Goal: Navigation & Orientation: Find specific page/section

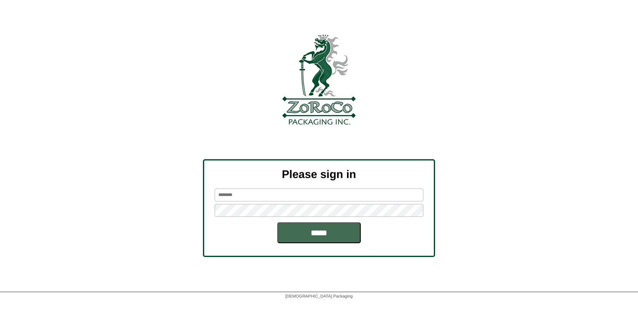
type input "*****"
click at [332, 232] on input "*****" at bounding box center [318, 232] width 83 height 21
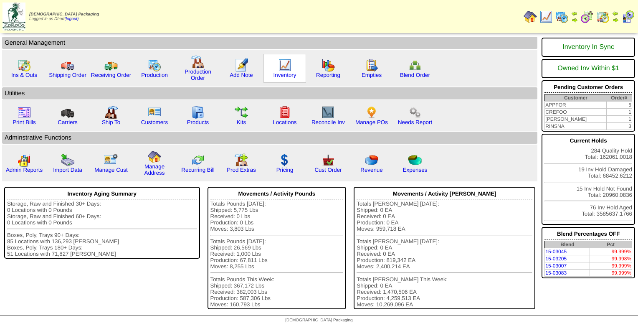
click at [284, 65] on img at bounding box center [284, 64] width 13 height 13
